Goal: Find specific page/section: Find specific page/section

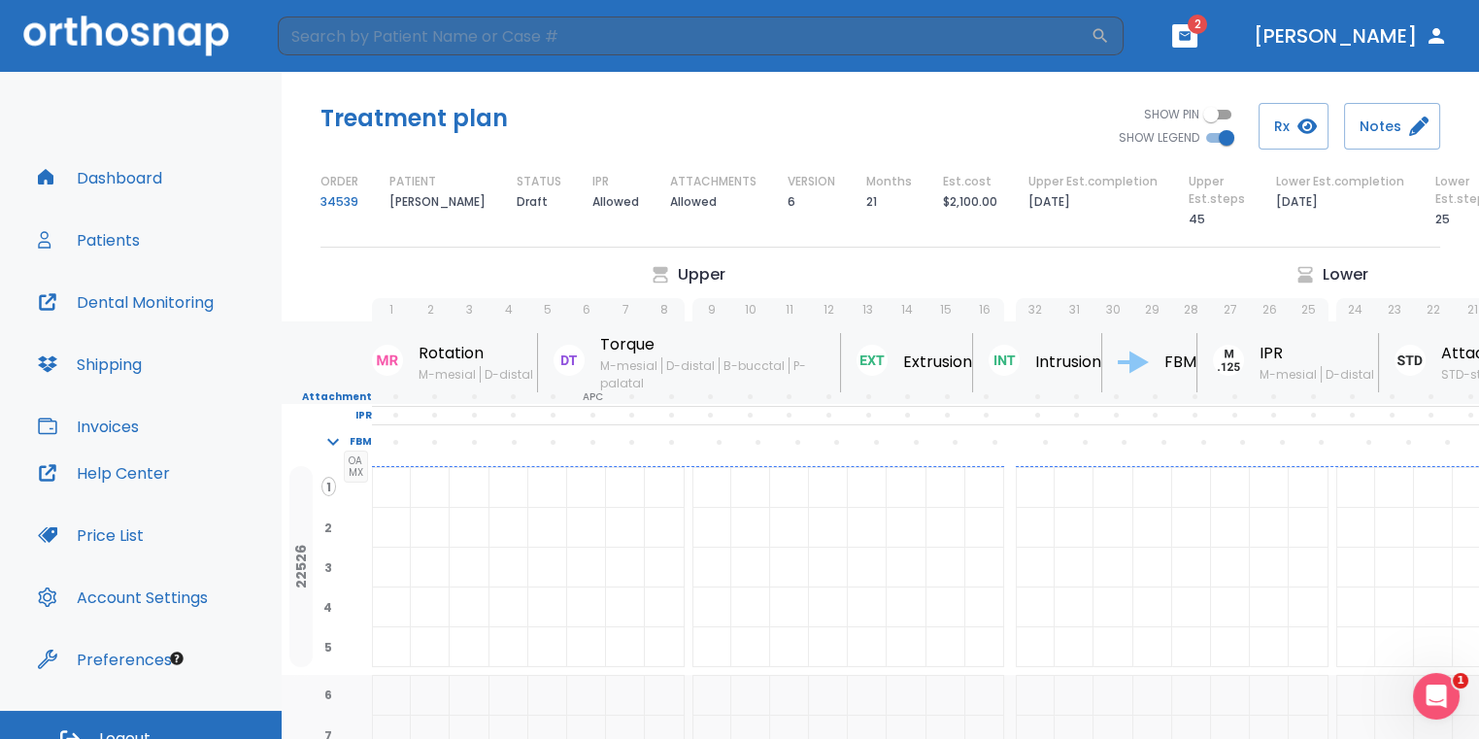
click at [1197, 28] on button "button" at bounding box center [1184, 35] width 25 height 23
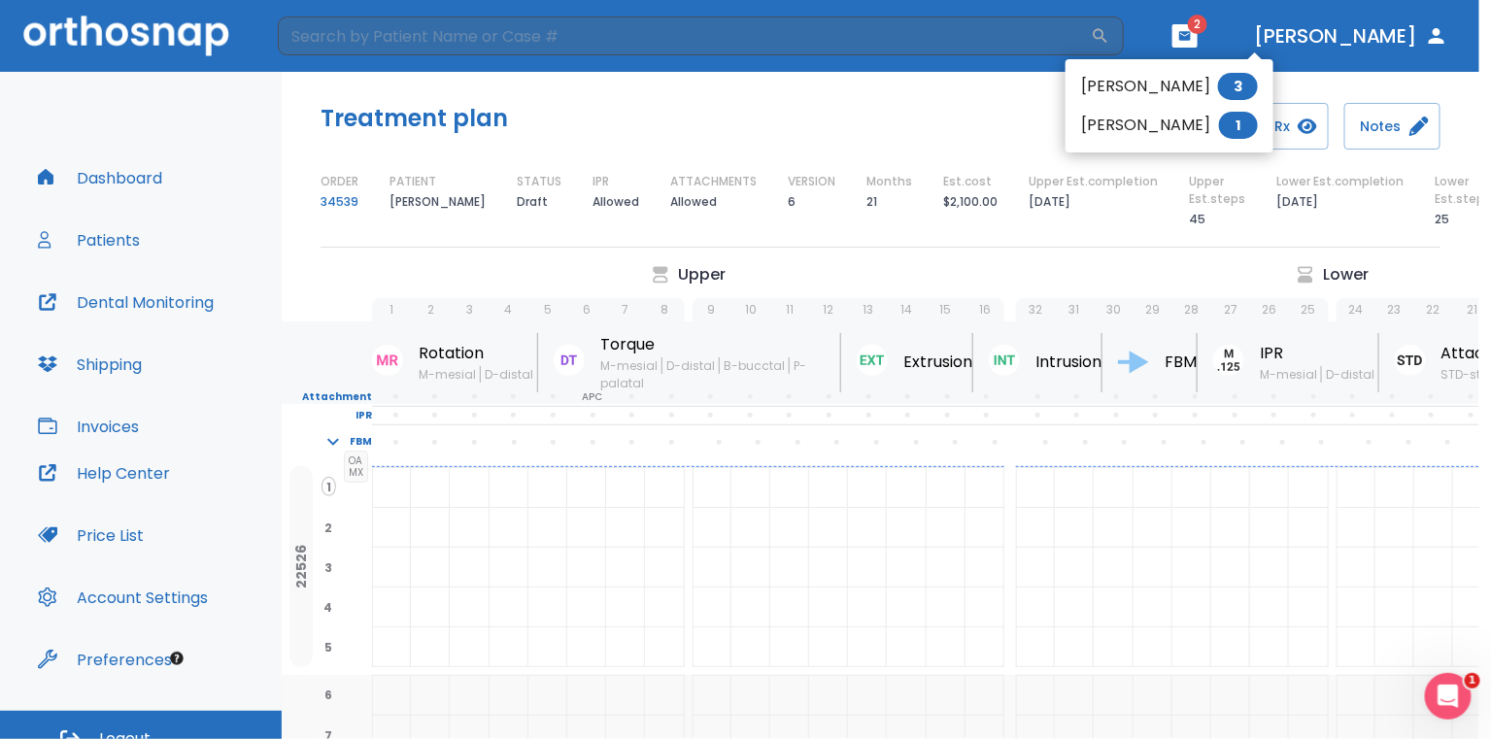
click at [1182, 79] on li "[PERSON_NAME] 3" at bounding box center [1169, 86] width 208 height 39
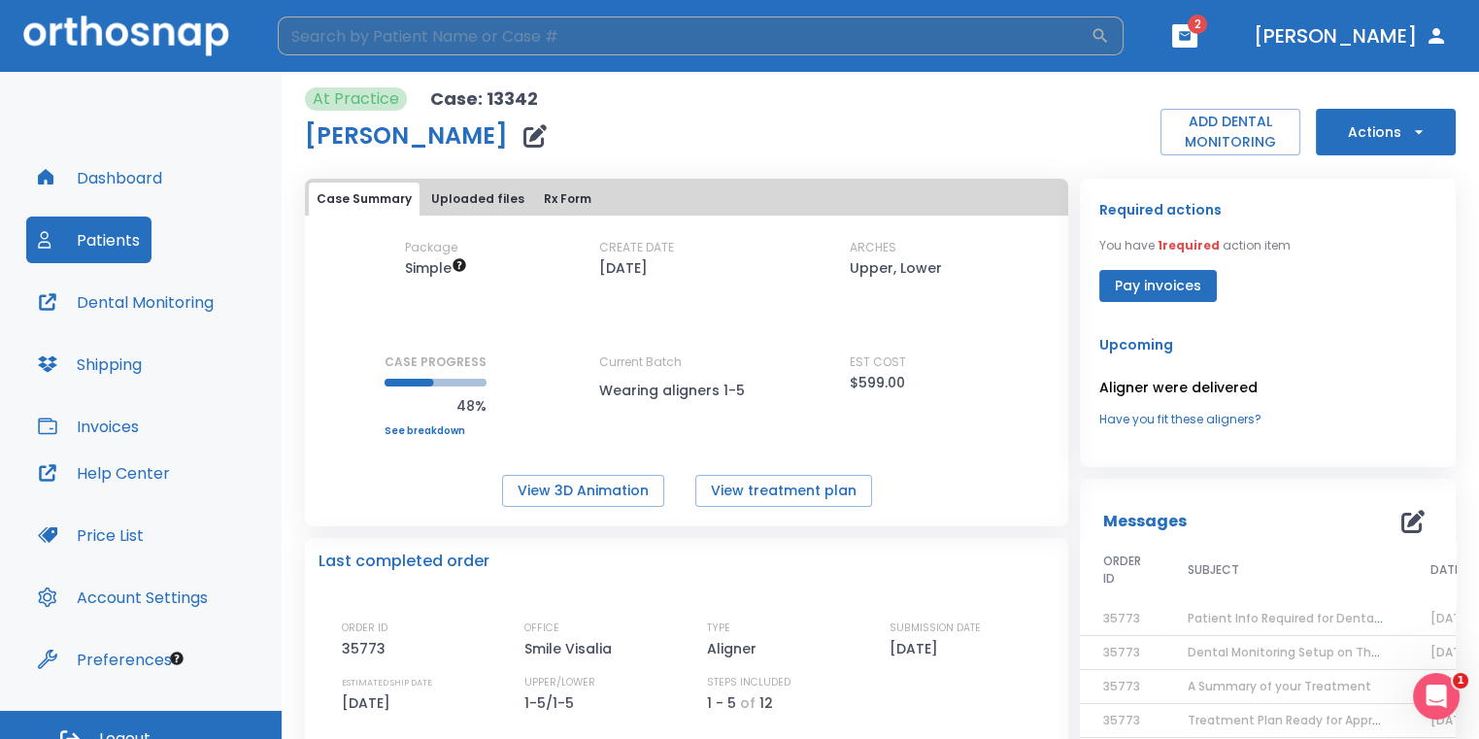
click at [834, 42] on input "search" at bounding box center [684, 36] width 813 height 39
type input "c"
